Goal: Task Accomplishment & Management: Use online tool/utility

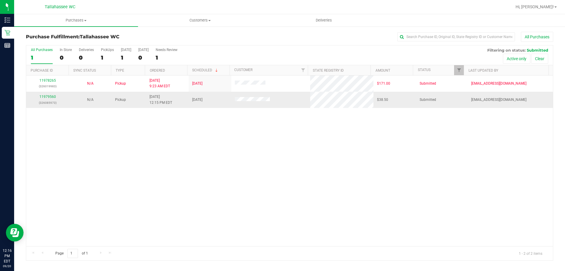
click at [48, 100] on p "(326085973)" at bounding box center [48, 103] width 36 height 6
click at [48, 98] on link "11979560" at bounding box center [47, 96] width 16 height 4
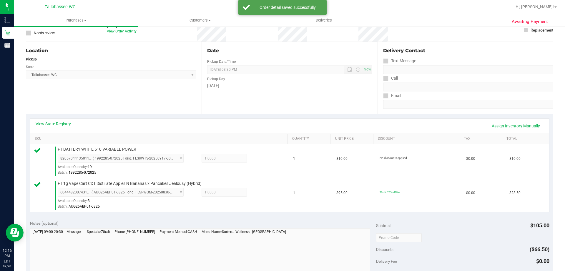
scroll to position [147, 0]
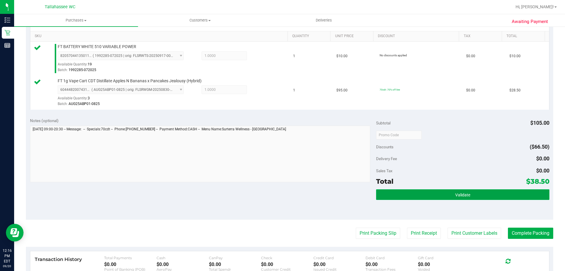
drag, startPoint x: 387, startPoint y: 195, endPoint x: 389, endPoint y: 198, distance: 3.7
click at [389, 198] on button "Validate" at bounding box center [462, 194] width 173 height 11
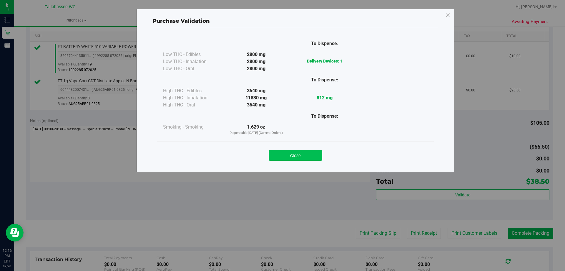
click at [298, 156] on button "Close" at bounding box center [296, 155] width 54 height 11
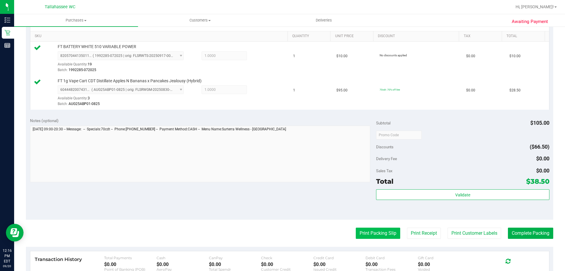
click at [363, 228] on button "Print Packing Slip" at bounding box center [378, 232] width 44 height 11
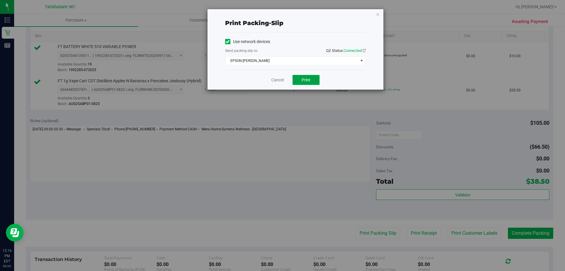
click at [295, 80] on button "Print" at bounding box center [306, 80] width 27 height 10
drag, startPoint x: 394, startPoint y: 130, endPoint x: 402, endPoint y: 121, distance: 12.5
click at [394, 130] on div "Print packing-slip Use network devices Send packing-slip to: QZ Status: Connect…" at bounding box center [285, 135] width 570 height 271
click at [380, 15] on icon "button" at bounding box center [378, 14] width 4 height 7
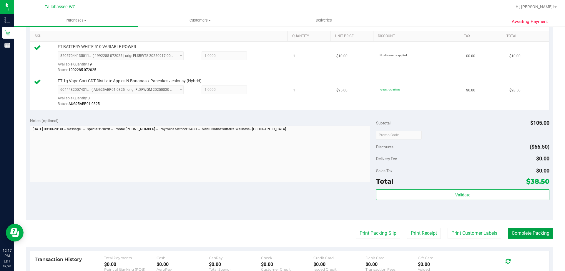
click at [525, 234] on button "Complete Packing" at bounding box center [530, 232] width 45 height 11
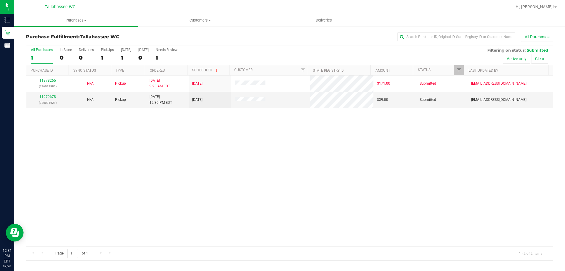
click at [165, 173] on div "11978265 (326019983) N/A Pickup 9/20/2025 9:23 AM EDT 9/20/2025 $171.00 Submitt…" at bounding box center [289, 160] width 527 height 170
drag, startPoint x: 165, startPoint y: 173, endPoint x: 102, endPoint y: 156, distance: 65.9
click at [102, 156] on div "11978265 (326019983) N/A Pickup 9/20/2025 9:23 AM EDT 9/20/2025 $171.00 Submitt…" at bounding box center [289, 160] width 527 height 170
click at [49, 97] on link "11979678" at bounding box center [47, 96] width 16 height 4
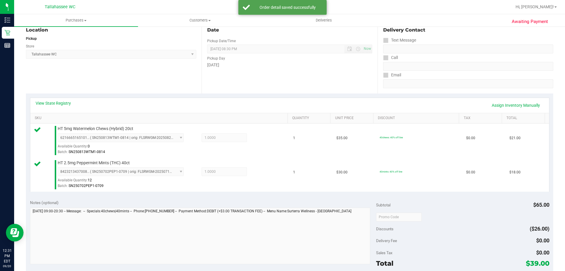
scroll to position [235, 0]
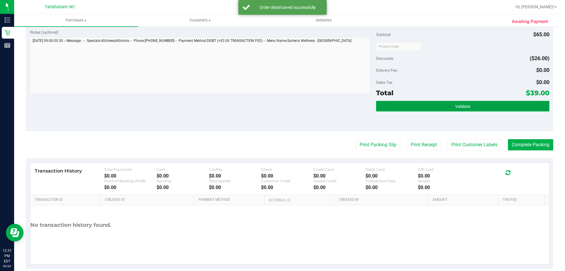
click at [389, 107] on button "Validate" at bounding box center [462, 106] width 173 height 11
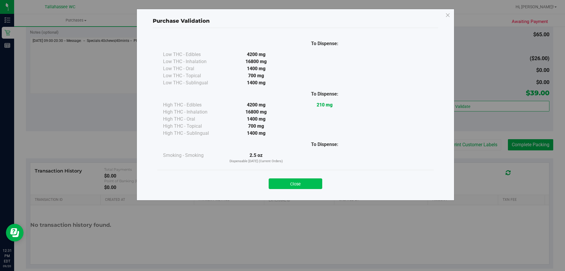
click at [313, 185] on button "Close" at bounding box center [296, 183] width 54 height 11
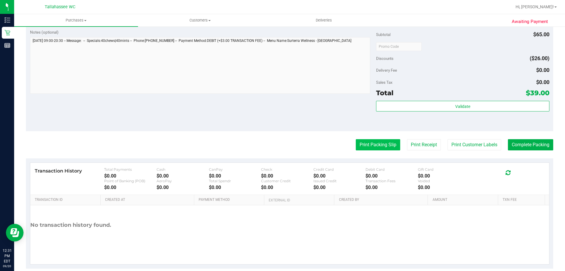
click at [351, 145] on div "Print Packing Slip Print Receipt Print Customer Labels Complete Packing" at bounding box center [289, 144] width 527 height 11
click at [356, 144] on button "Print Packing Slip" at bounding box center [378, 144] width 44 height 11
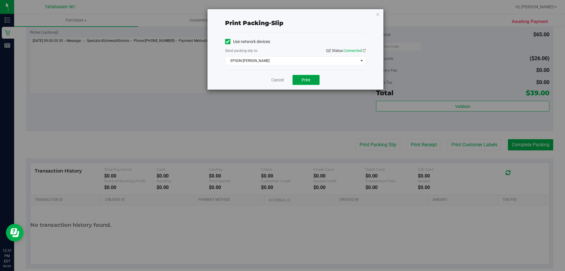
click at [308, 77] on button "Print" at bounding box center [306, 80] width 27 height 10
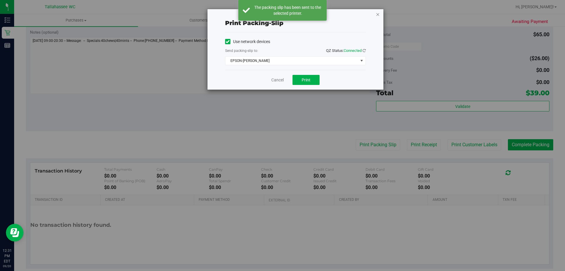
click at [376, 13] on icon "button" at bounding box center [378, 14] width 4 height 7
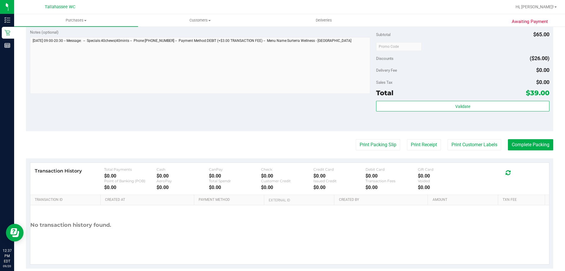
drag, startPoint x: 552, startPoint y: 127, endPoint x: 548, endPoint y: 132, distance: 6.3
drag, startPoint x: 548, startPoint y: 132, endPoint x: 541, endPoint y: 144, distance: 13.7
click at [541, 144] on button "Complete Packing" at bounding box center [530, 144] width 45 height 11
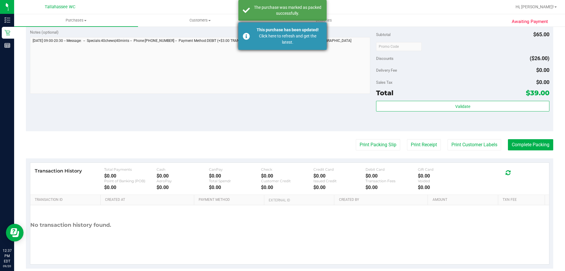
click at [322, 37] on div "Click here to refresh and get the latest." at bounding box center [287, 39] width 69 height 12
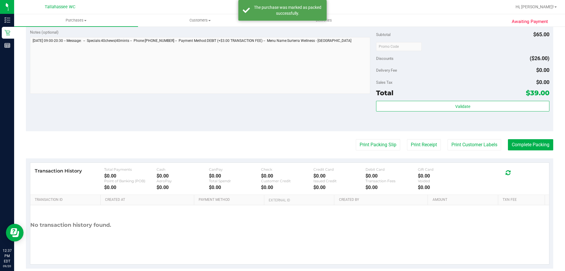
scroll to position [227, 0]
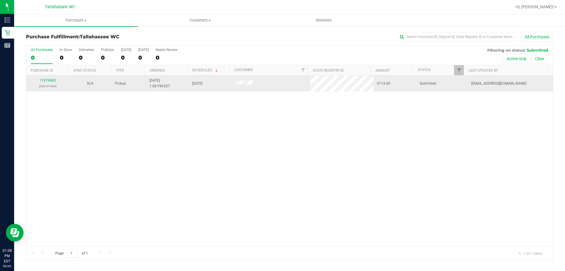
click at [50, 77] on td "11979983 (326107404)" at bounding box center [47, 83] width 43 height 16
click at [50, 80] on link "11979983" at bounding box center [47, 80] width 16 height 4
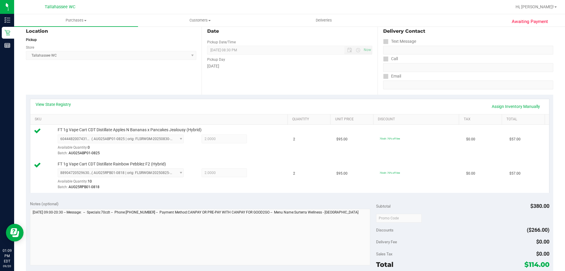
scroll to position [177, 0]
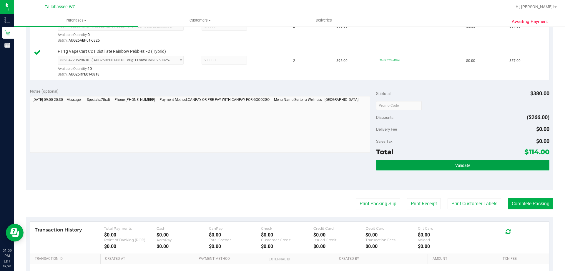
click at [382, 163] on button "Validate" at bounding box center [462, 165] width 173 height 11
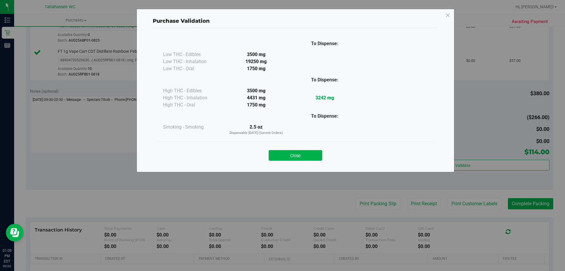
click at [301, 150] on div "Close" at bounding box center [296, 153] width 268 height 15
click at [303, 153] on button "Close" at bounding box center [296, 155] width 54 height 11
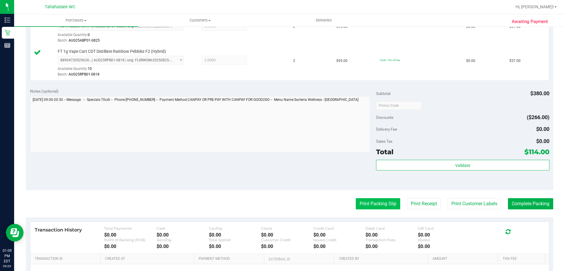
click at [376, 201] on button "Print Packing Slip" at bounding box center [378, 203] width 44 height 11
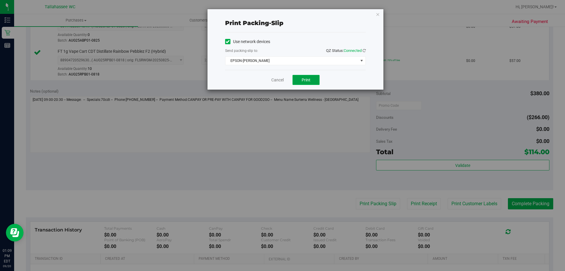
click at [305, 78] on span "Print" at bounding box center [306, 79] width 9 height 5
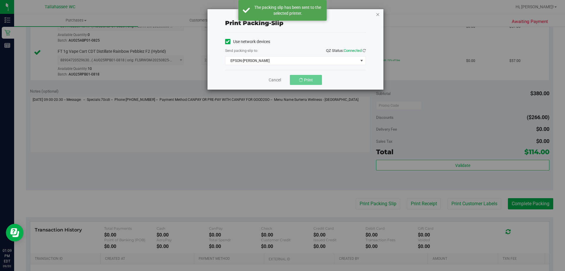
click at [377, 14] on icon "button" at bounding box center [378, 14] width 4 height 7
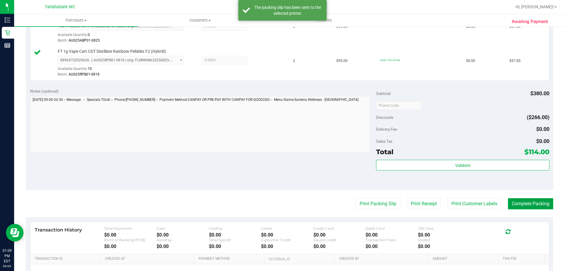
click at [516, 205] on button "Complete Packing" at bounding box center [530, 203] width 45 height 11
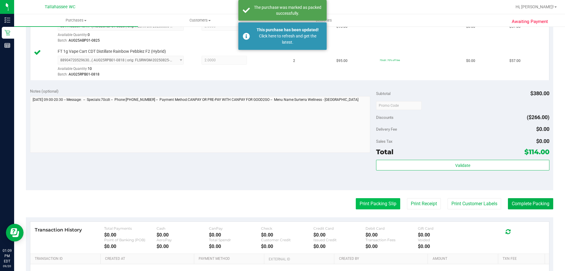
click at [384, 203] on button "Print Packing Slip" at bounding box center [378, 203] width 44 height 11
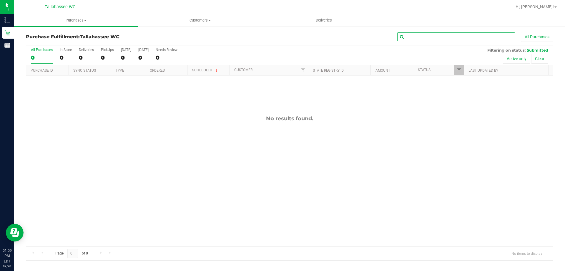
click at [436, 37] on input "text" at bounding box center [456, 36] width 118 height 9
type input "9983"
click at [78, 22] on span "Purchases" at bounding box center [76, 20] width 124 height 5
click at [52, 47] on span "All purchases" at bounding box center [35, 49] width 42 height 5
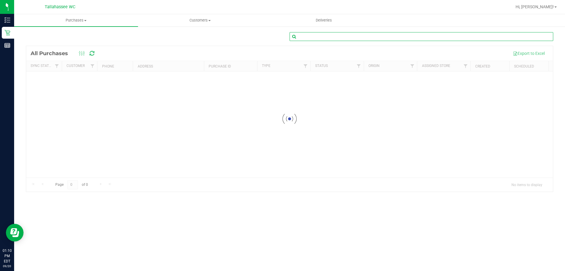
click at [403, 37] on input "text" at bounding box center [422, 36] width 264 height 9
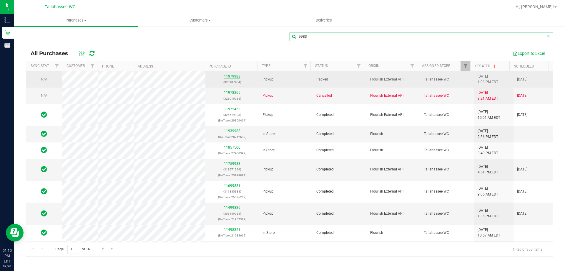
type input "9983"
click at [228, 76] on link "11979983" at bounding box center [232, 76] width 16 height 4
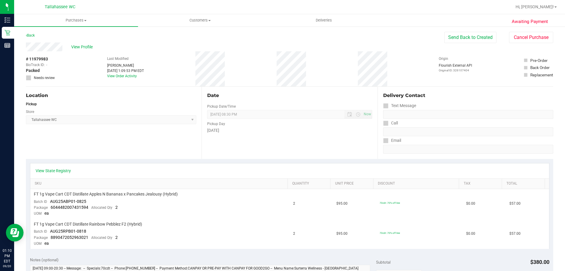
scroll to position [177, 0]
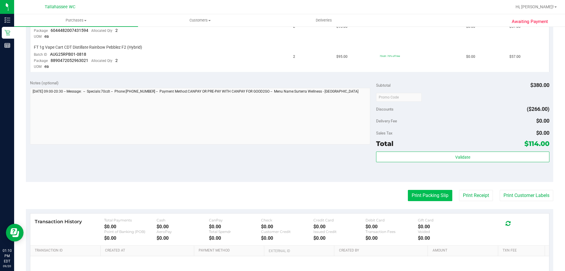
click at [409, 197] on button "Print Packing Slip" at bounding box center [430, 195] width 44 height 11
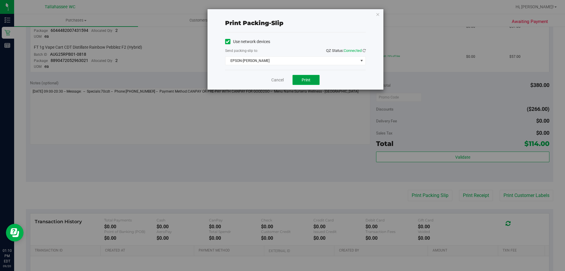
click at [311, 77] on button "Print" at bounding box center [306, 80] width 27 height 10
click at [376, 13] on icon "button" at bounding box center [378, 14] width 4 height 7
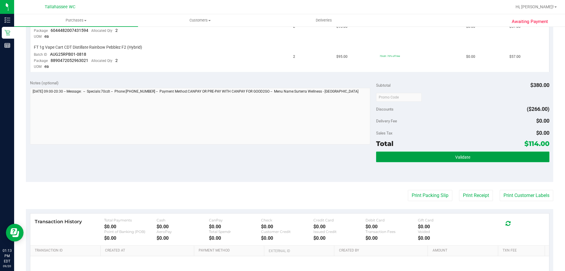
click at [469, 159] on button "Validate" at bounding box center [462, 156] width 173 height 11
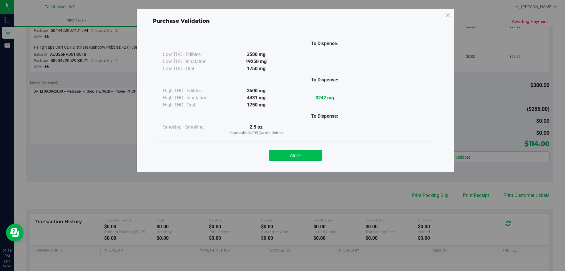
click at [311, 151] on button "Close" at bounding box center [296, 155] width 54 height 11
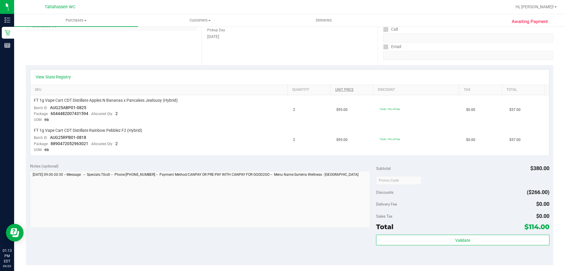
scroll to position [0, 0]
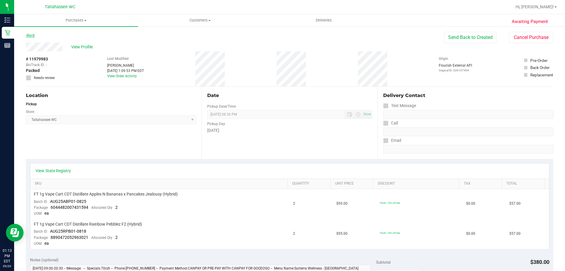
click at [31, 35] on link "Back" at bounding box center [30, 35] width 9 height 4
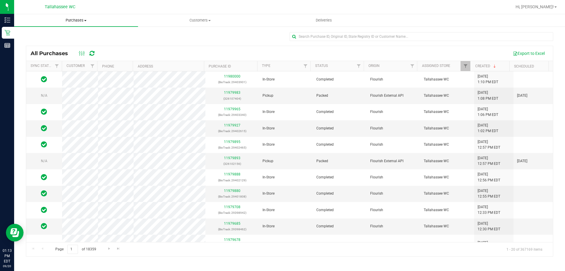
click at [70, 18] on span "Purchases" at bounding box center [76, 20] width 124 height 5
click at [49, 41] on span "Fulfillment" at bounding box center [32, 42] width 37 height 5
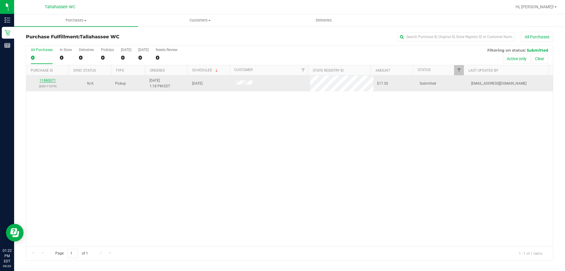
click at [52, 79] on link "11980071" at bounding box center [47, 80] width 16 height 4
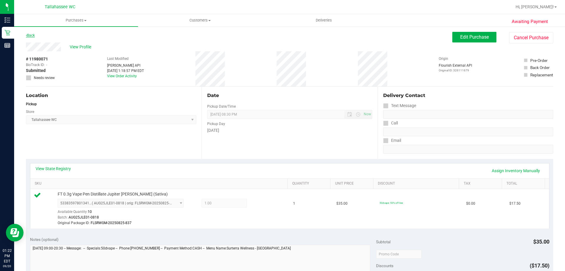
click at [33, 36] on link "Back" at bounding box center [30, 35] width 9 height 4
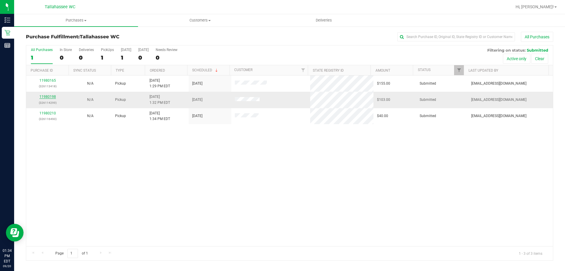
click at [50, 95] on link "11980198" at bounding box center [47, 96] width 16 height 4
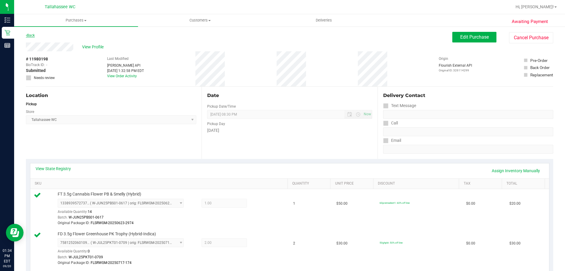
click at [35, 34] on link "Back" at bounding box center [30, 35] width 9 height 4
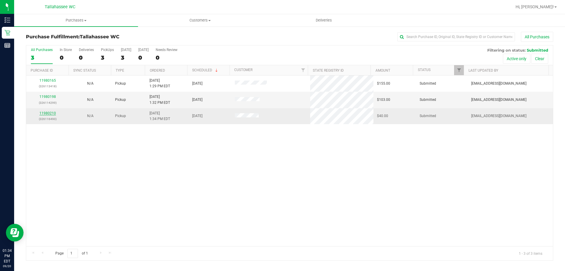
click at [54, 114] on link "11980210" at bounding box center [47, 113] width 16 height 4
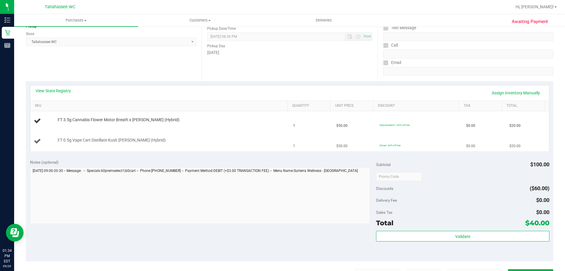
scroll to position [88, 0]
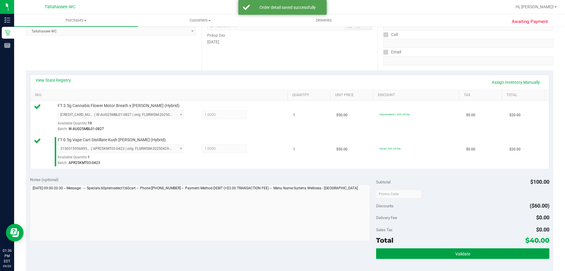
click at [469, 252] on button "Validate" at bounding box center [462, 253] width 173 height 11
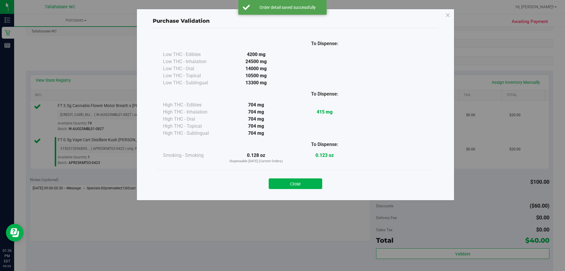
drag, startPoint x: 321, startPoint y: 184, endPoint x: 318, endPoint y: 185, distance: 3.3
click at [318, 185] on button "Close" at bounding box center [296, 183] width 54 height 11
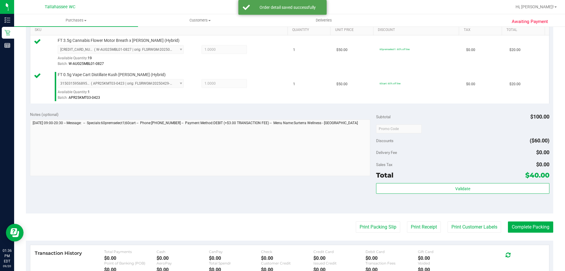
scroll to position [245, 0]
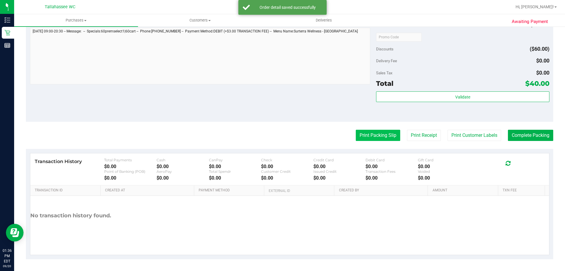
click at [380, 139] on button "Print Packing Slip" at bounding box center [378, 135] width 44 height 11
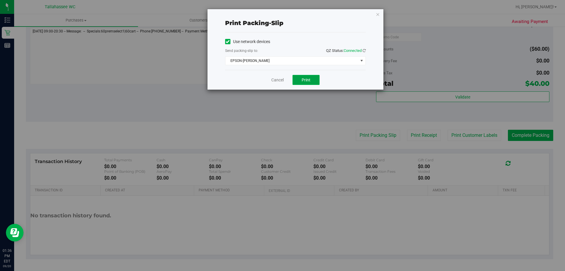
click at [312, 77] on button "Print" at bounding box center [306, 80] width 27 height 10
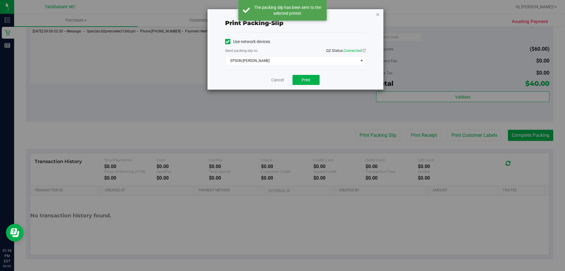
click at [377, 16] on icon "button" at bounding box center [378, 14] width 4 height 7
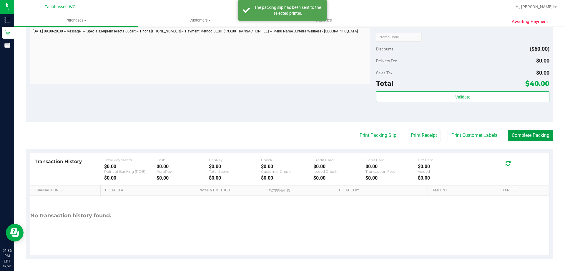
click at [549, 138] on button "Complete Packing" at bounding box center [530, 135] width 45 height 11
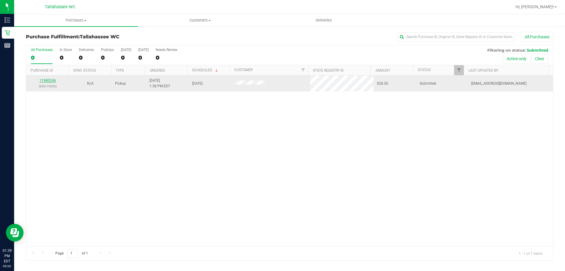
click at [53, 80] on link "11980246" at bounding box center [47, 80] width 16 height 4
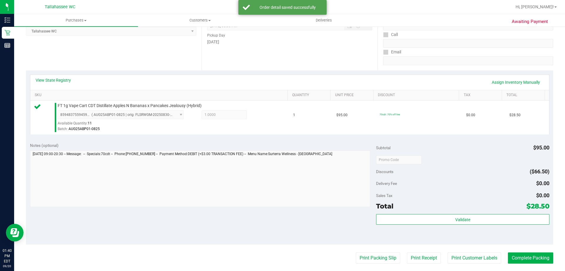
scroll to position [147, 0]
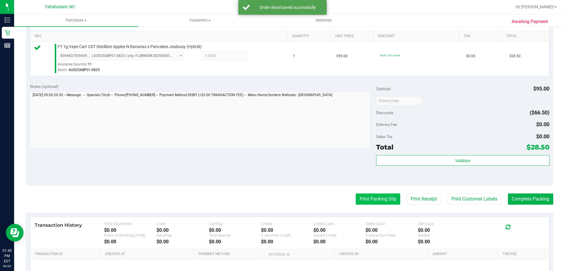
click at [368, 197] on button "Print Packing Slip" at bounding box center [378, 198] width 44 height 11
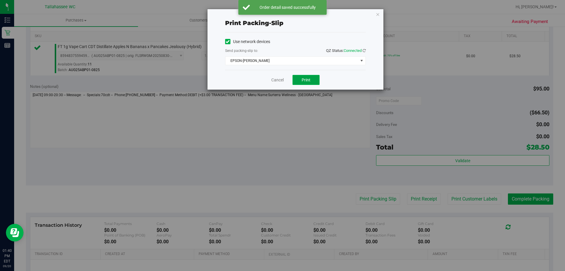
click at [306, 79] on span "Print" at bounding box center [306, 79] width 9 height 5
click at [378, 17] on icon "button" at bounding box center [378, 14] width 4 height 7
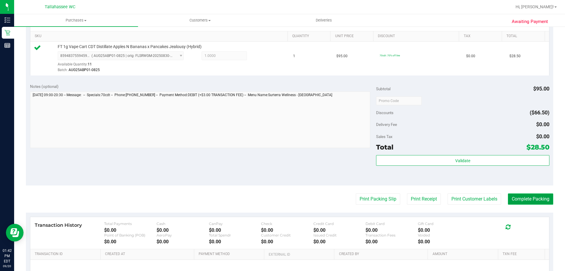
click at [508, 196] on button "Complete Packing" at bounding box center [530, 198] width 45 height 11
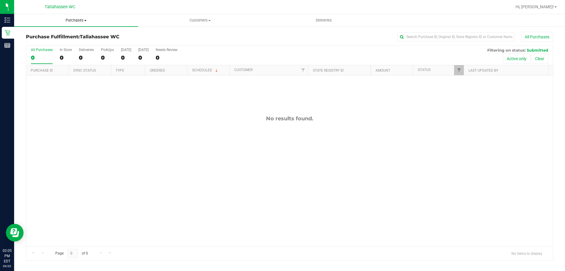
click at [69, 17] on uib-tab-heading "Purchases Summary of purchases Fulfillment All purchases" at bounding box center [76, 20] width 124 height 12
click at [212, 49] on div "All Purchases 0 In Store 0 Deliveries 0 PickUps 0 Today 0 Tomorrow 0 Needs Revi…" at bounding box center [289, 47] width 527 height 5
